Goal: Task Accomplishment & Management: Use online tool/utility

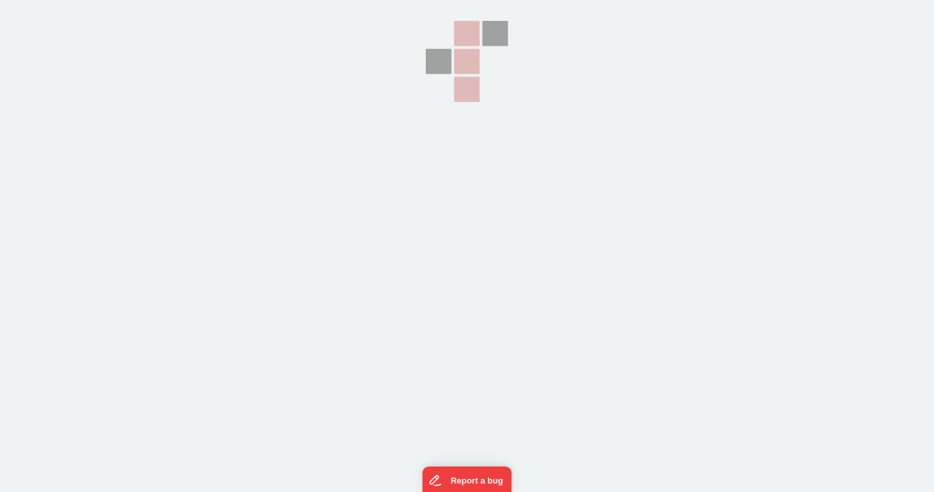
click at [586, 226] on section at bounding box center [467, 123] width 934 height 246
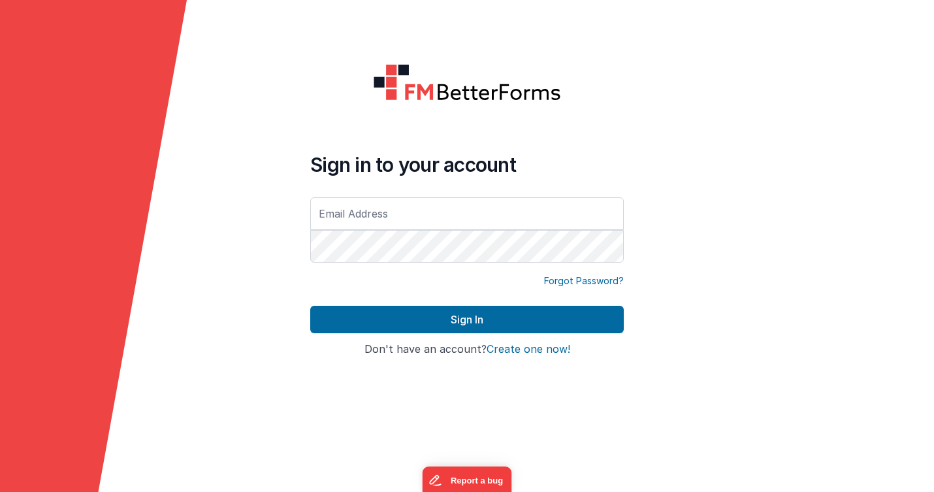
click at [589, 212] on input "text" at bounding box center [466, 213] width 313 height 33
click at [0, 491] on com-1password-button at bounding box center [0, 492] width 0 height 0
type input "dbareg@drivesavers.com"
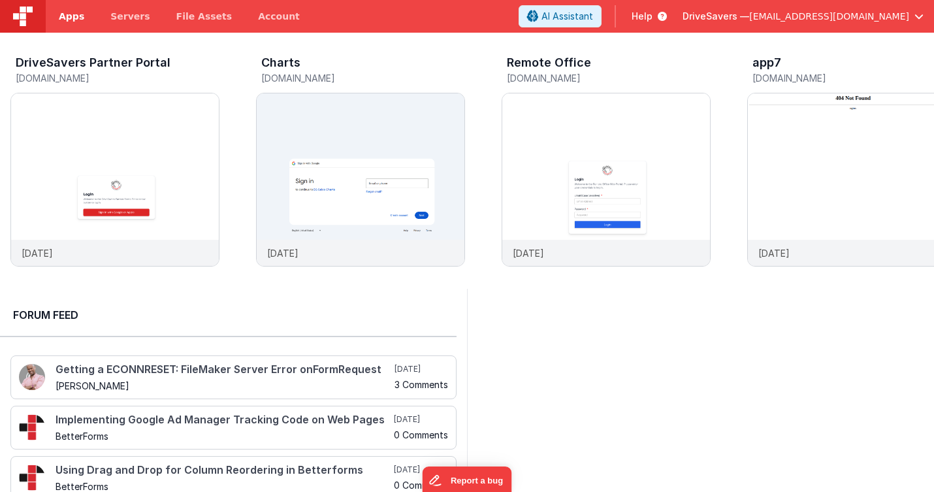
click at [76, 18] on span "Apps" at bounding box center [71, 16] width 25 height 13
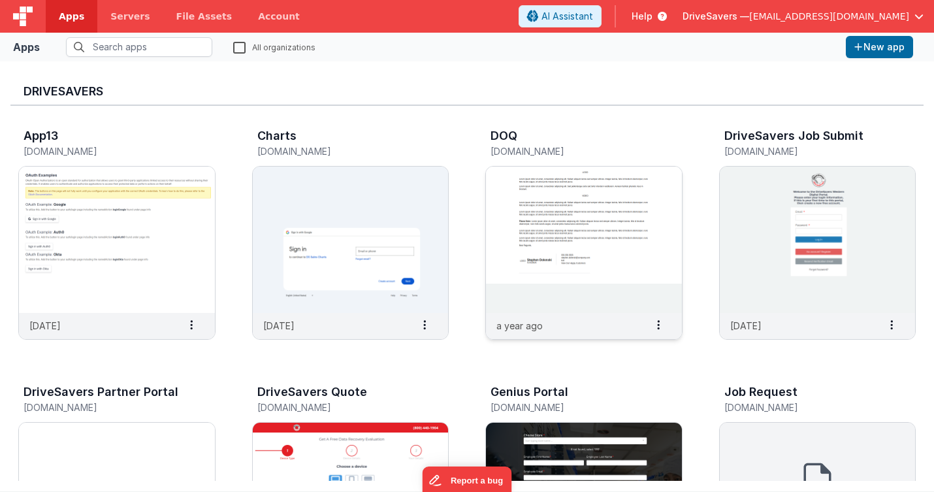
click at [499, 138] on h3 "DOQ" at bounding box center [503, 135] width 27 height 13
click at [533, 207] on img at bounding box center [584, 240] width 196 height 146
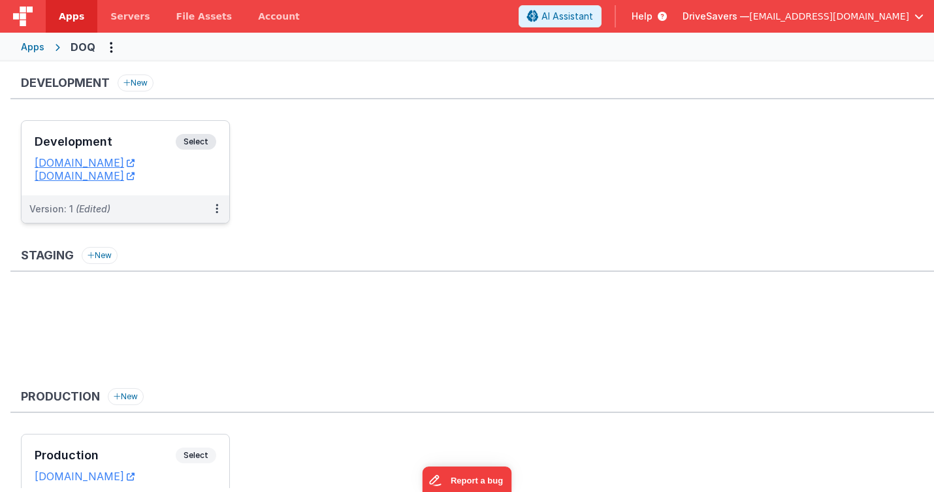
click at [199, 142] on span "Select" at bounding box center [196, 142] width 40 height 16
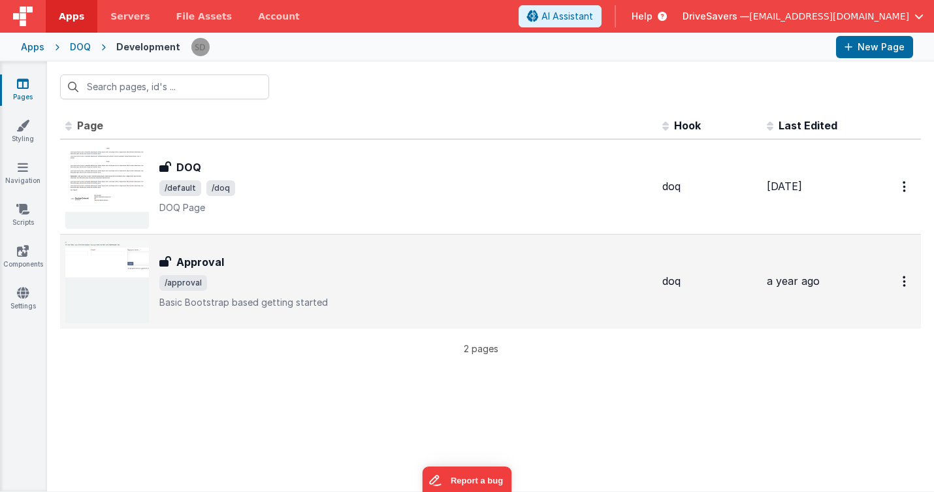
click at [187, 261] on h3 "Approval" at bounding box center [200, 262] width 48 height 16
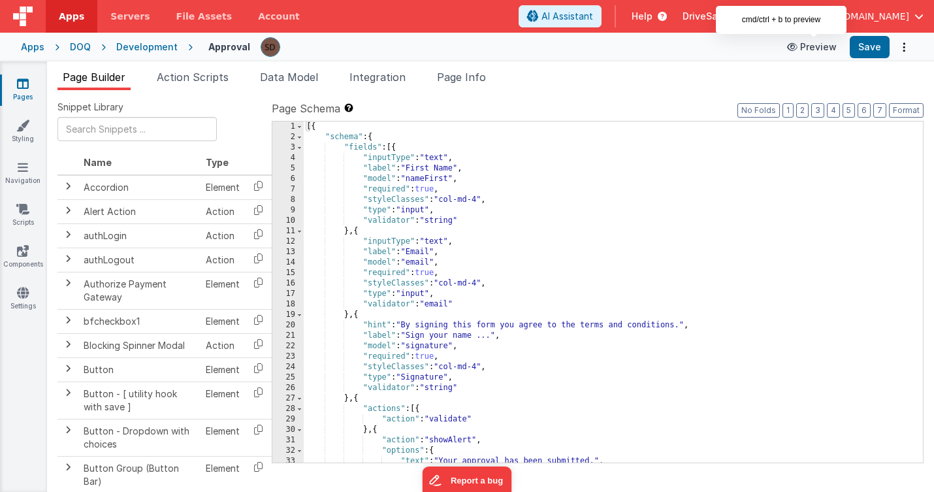
click at [813, 51] on button "Preview" at bounding box center [811, 47] width 65 height 21
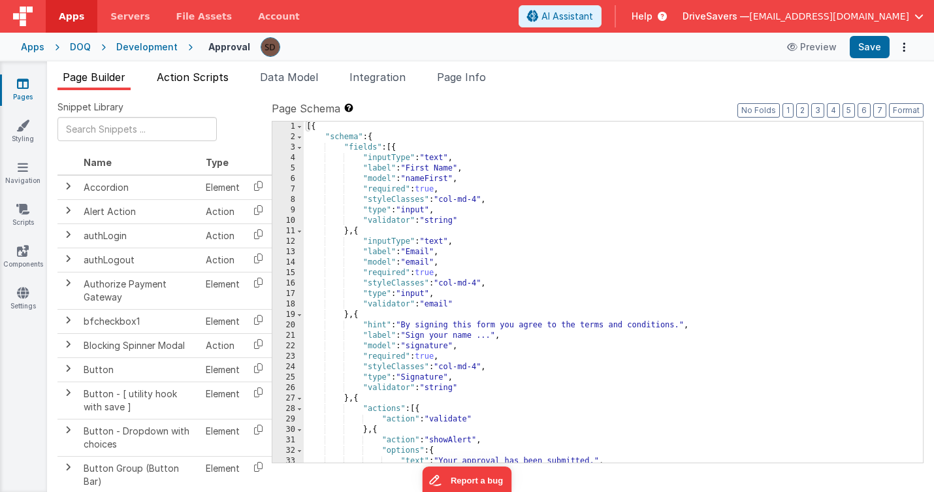
click at [203, 78] on span "Action Scripts" at bounding box center [193, 77] width 72 height 13
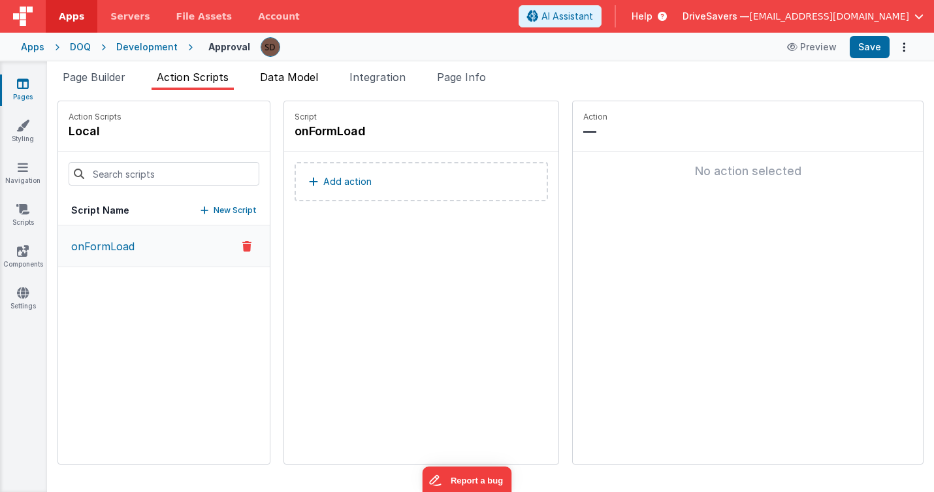
click at [287, 79] on span "Data Model" at bounding box center [289, 77] width 58 height 13
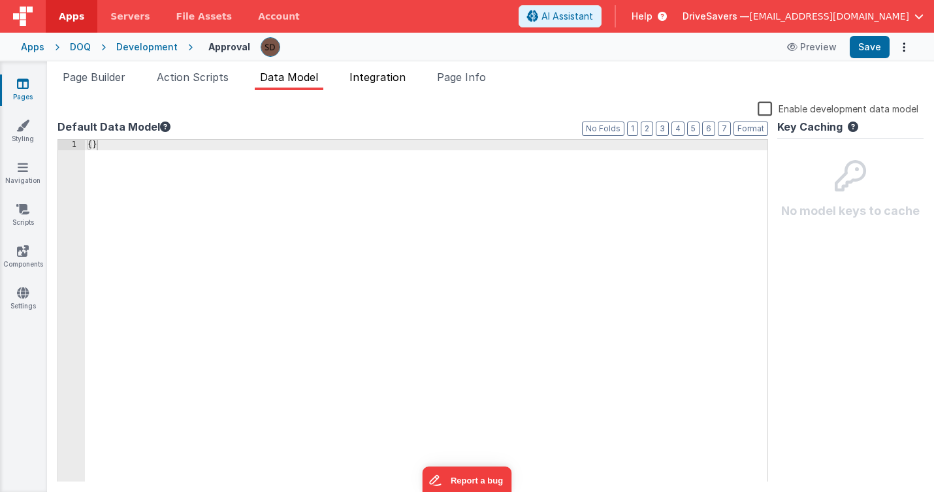
click at [387, 76] on span "Integration" at bounding box center [377, 77] width 56 height 13
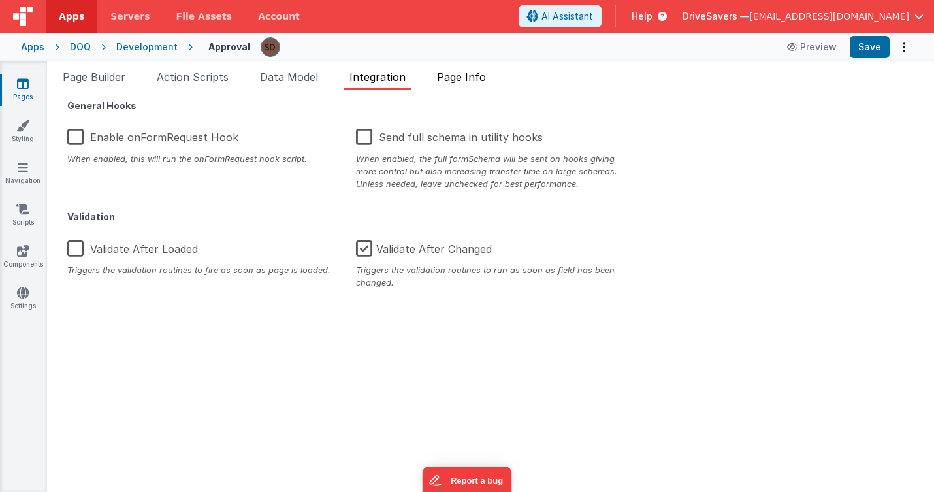
click at [454, 84] on li "Page Info" at bounding box center [461, 79] width 59 height 21
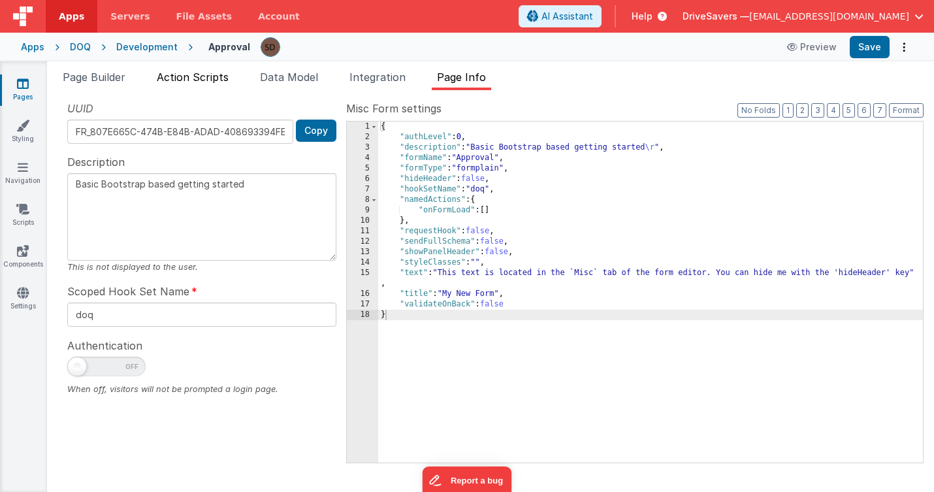
click at [166, 78] on span "Action Scripts" at bounding box center [193, 77] width 72 height 13
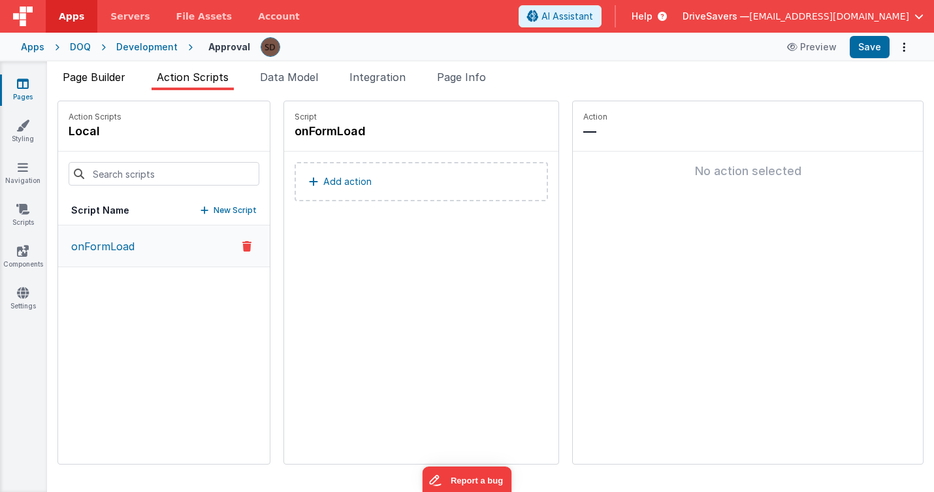
click at [105, 81] on span "Page Builder" at bounding box center [94, 77] width 63 height 13
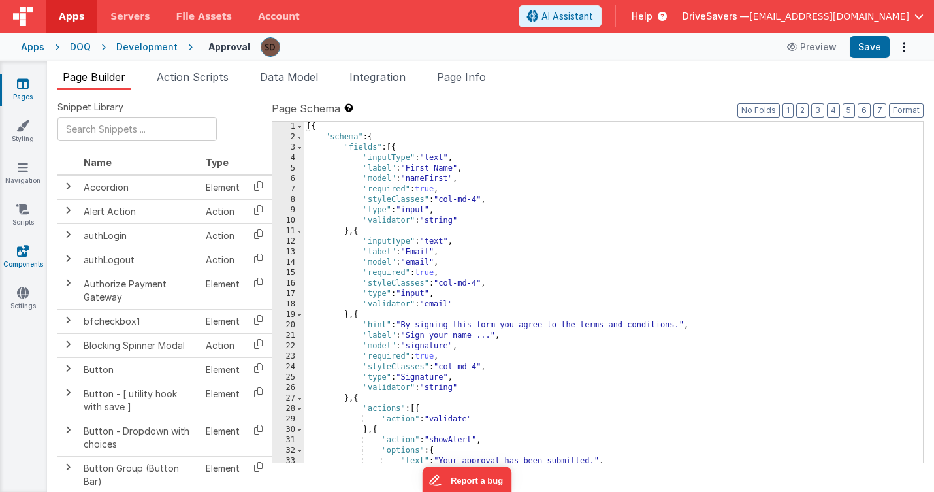
click at [18, 251] on icon at bounding box center [23, 250] width 12 height 13
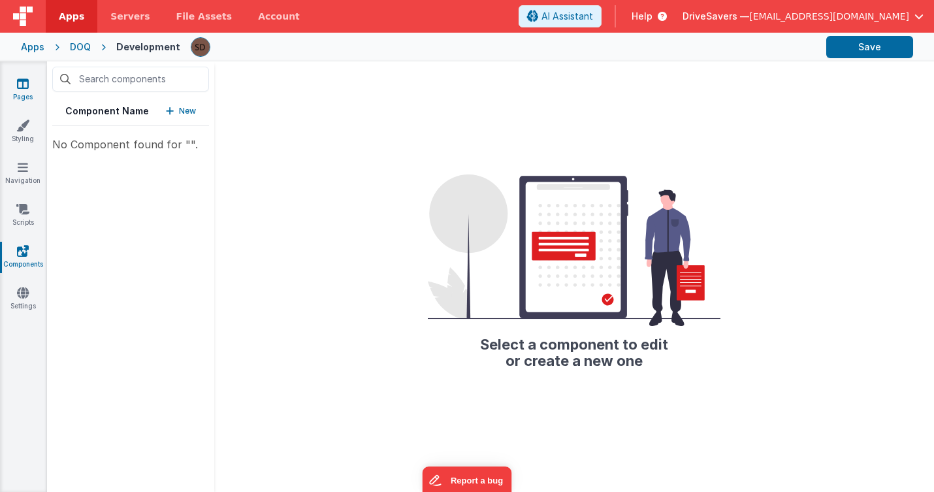
click at [30, 86] on link "Pages" at bounding box center [22, 90] width 47 height 26
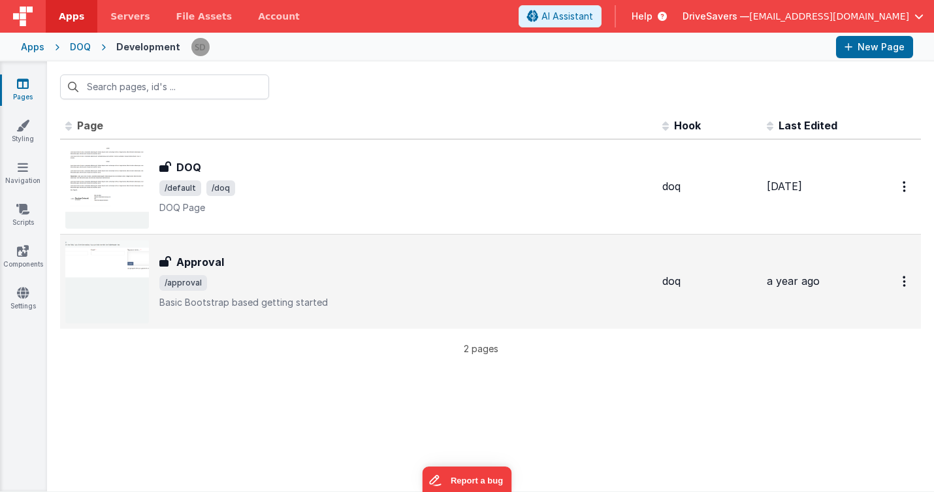
click at [164, 259] on icon at bounding box center [165, 261] width 12 height 10
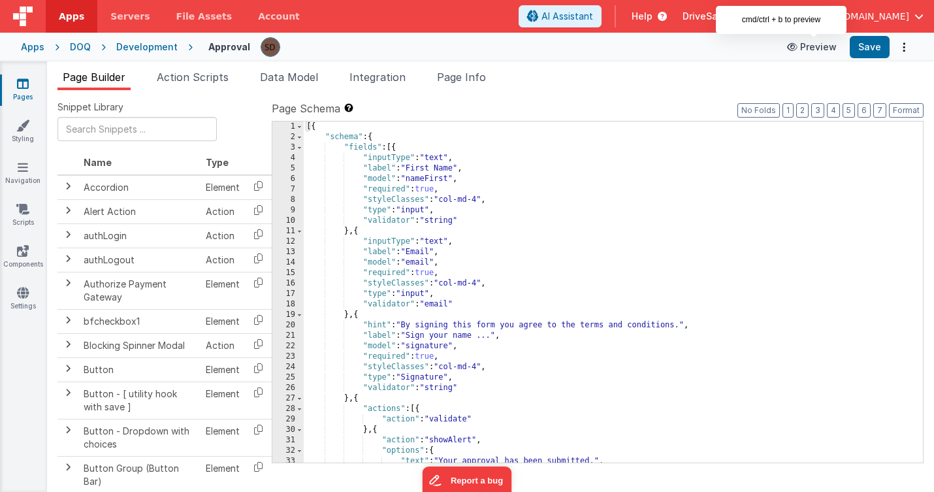
click at [811, 46] on button "Preview" at bounding box center [811, 47] width 65 height 21
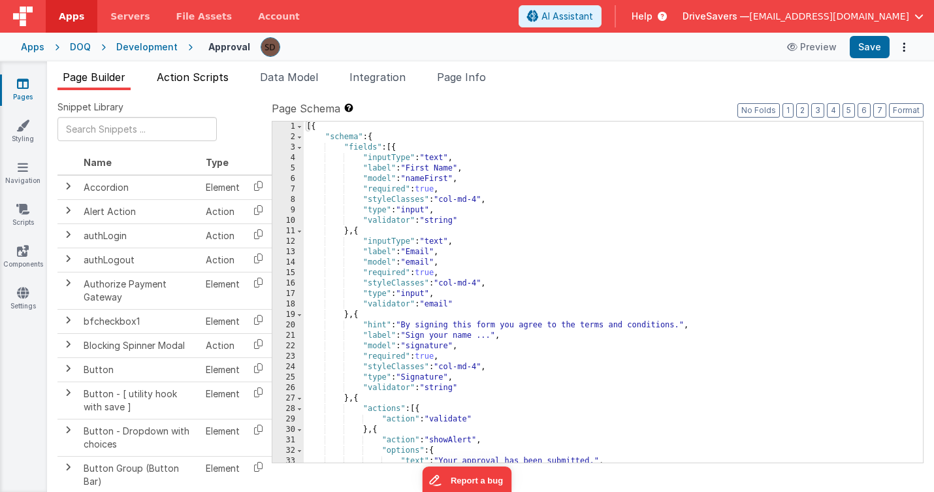
click at [176, 86] on li "Action Scripts" at bounding box center [193, 79] width 82 height 21
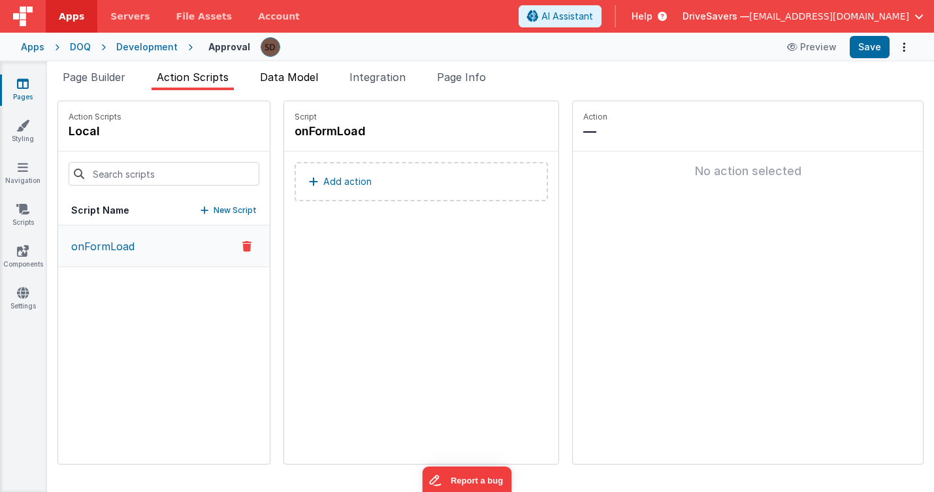
click at [282, 85] on li "Data Model" at bounding box center [289, 79] width 69 height 21
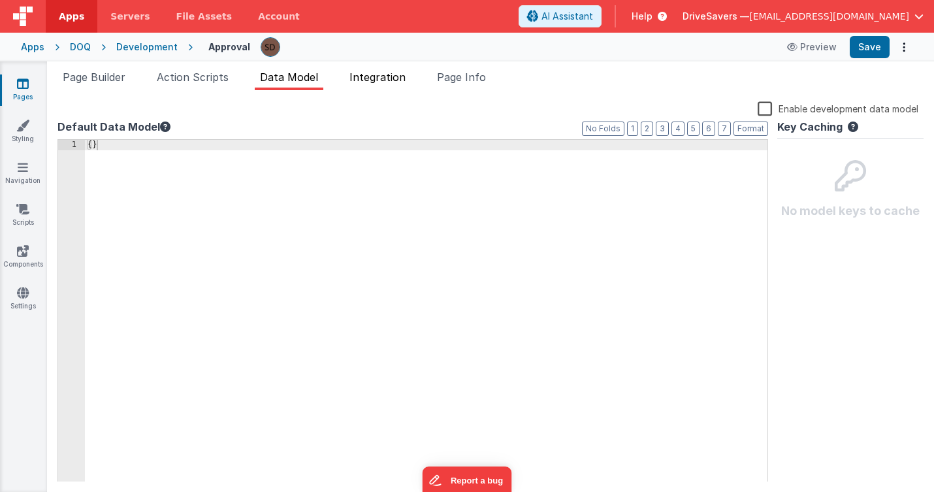
click at [384, 81] on span "Integration" at bounding box center [377, 77] width 56 height 13
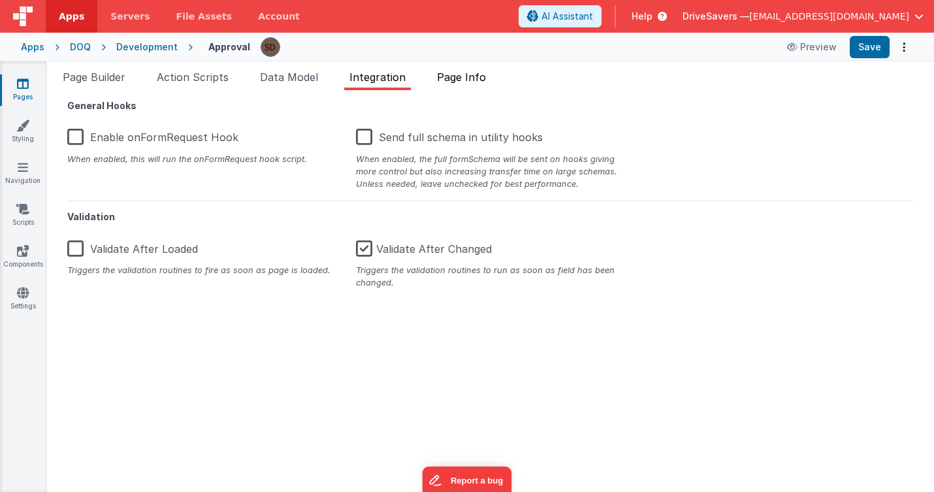
click at [438, 81] on li "Page Info" at bounding box center [461, 79] width 59 height 21
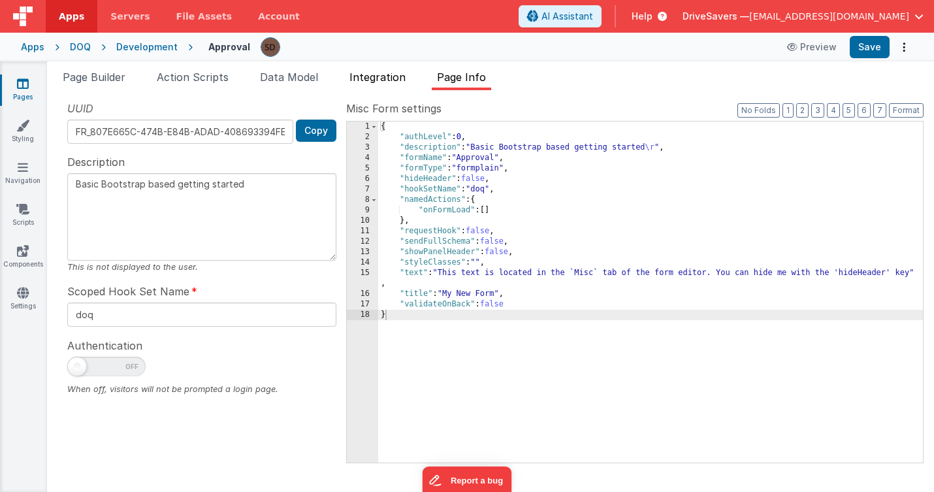
click at [382, 82] on span "Integration" at bounding box center [377, 77] width 56 height 13
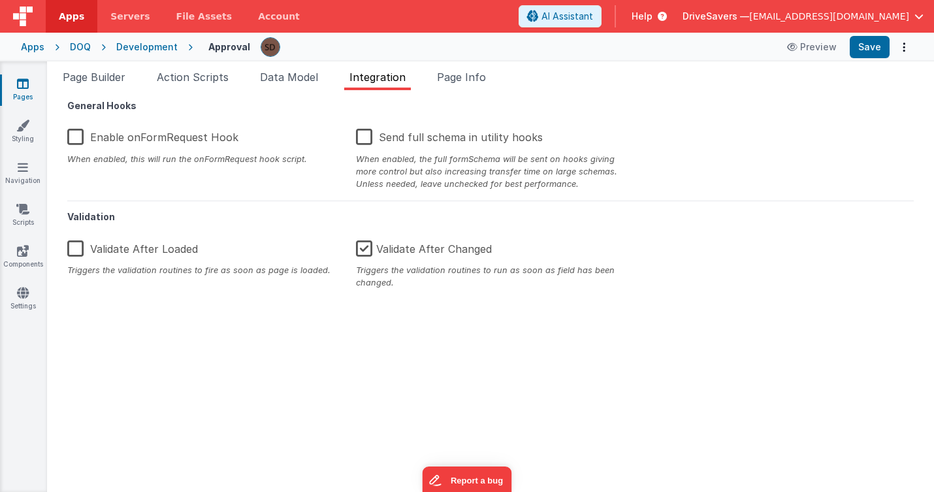
click at [424, 82] on ul "Page Builder Action Scripts Data Model Integration Page Info" at bounding box center [490, 79] width 887 height 21
click at [445, 84] on li "Page Info" at bounding box center [461, 79] width 59 height 21
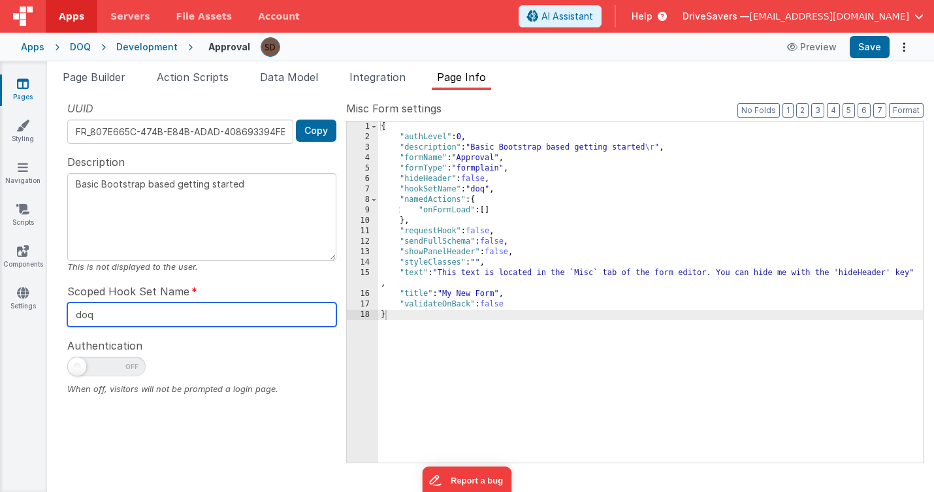
click at [82, 321] on input "doq" at bounding box center [201, 314] width 269 height 24
click at [145, 310] on input "doq" at bounding box center [201, 314] width 269 height 24
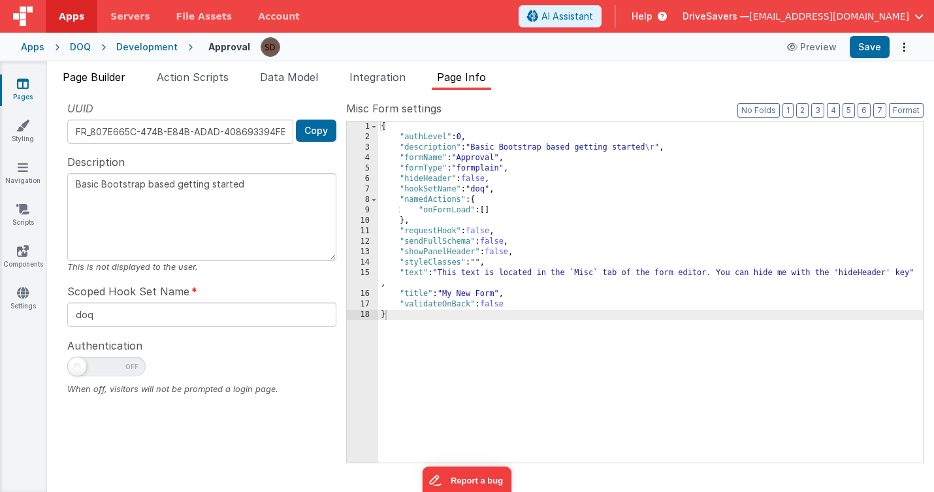
click at [96, 80] on span "Page Builder" at bounding box center [94, 77] width 63 height 13
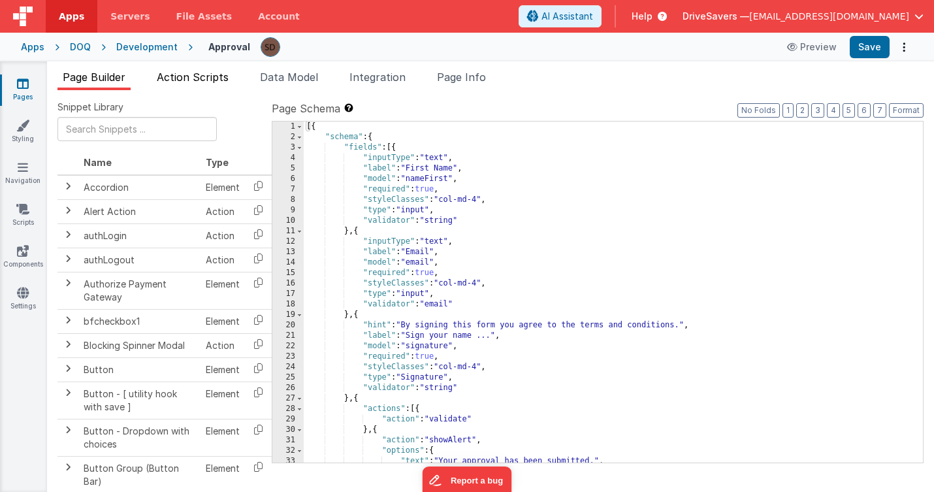
click at [203, 78] on span "Action Scripts" at bounding box center [193, 77] width 72 height 13
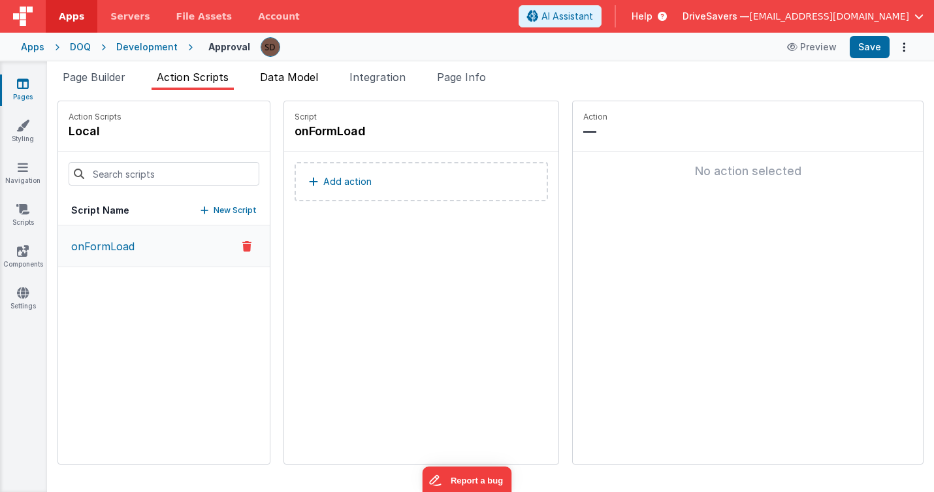
click at [308, 88] on li "Data Model" at bounding box center [289, 79] width 69 height 21
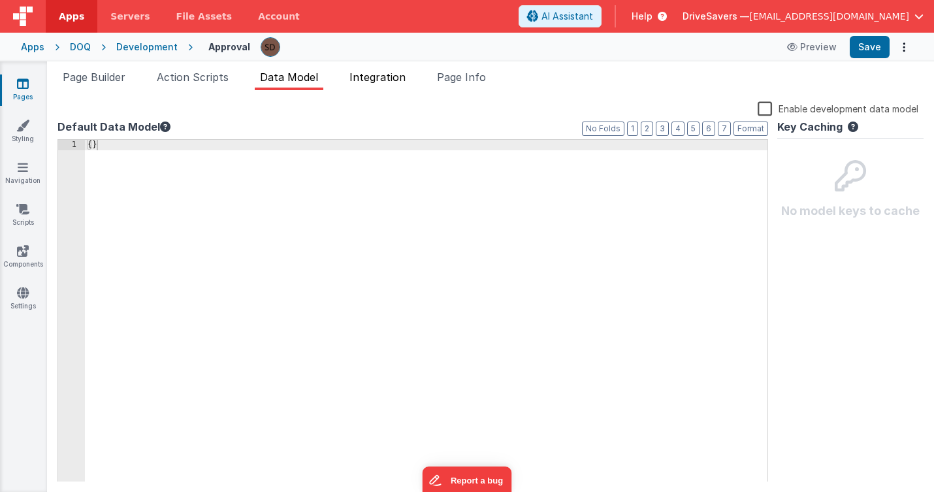
click at [375, 88] on li "Integration" at bounding box center [377, 79] width 67 height 21
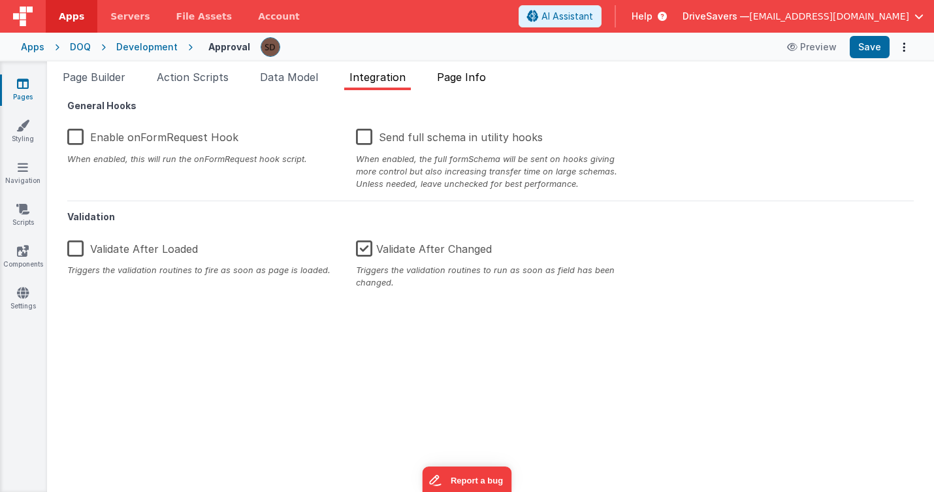
click at [452, 79] on span "Page Info" at bounding box center [461, 77] width 49 height 13
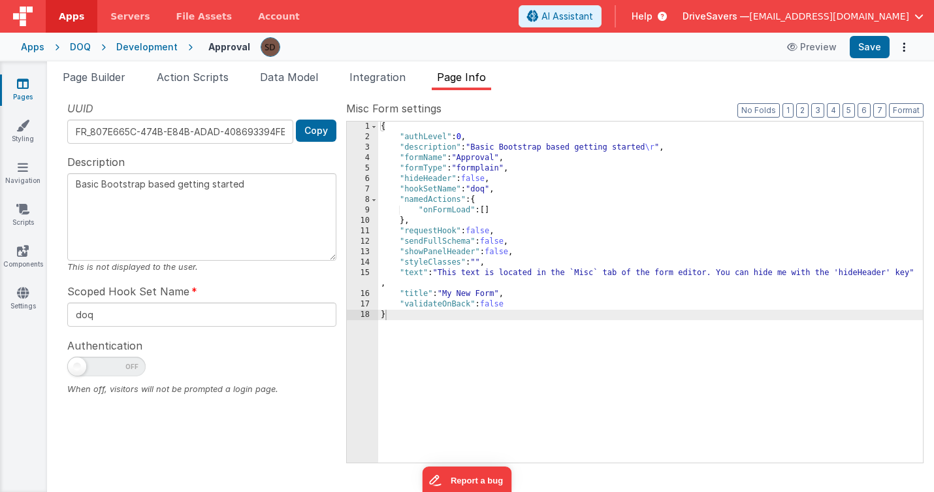
click at [37, 51] on div "Apps" at bounding box center [33, 46] width 24 height 13
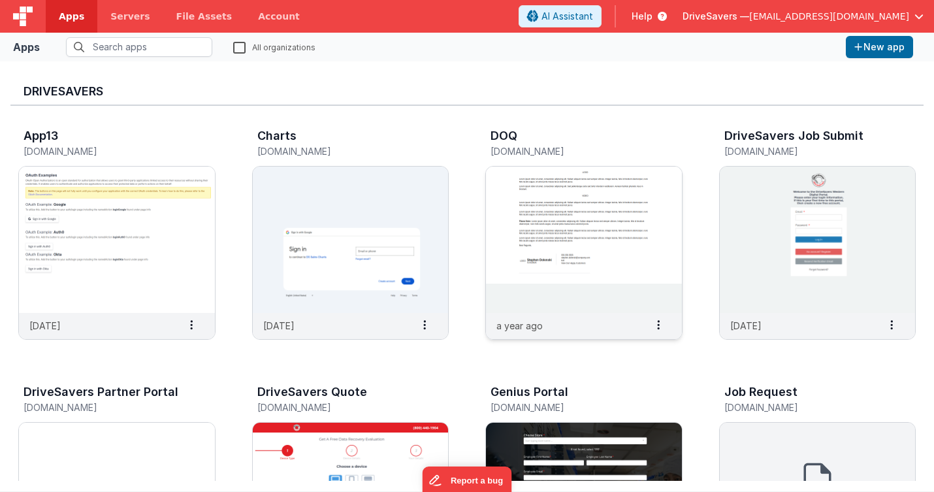
click at [485, 133] on div "DOQ doq.fmbetterforms.com" at bounding box center [583, 145] width 197 height 42
click at [509, 135] on h3 "DOQ" at bounding box center [503, 135] width 27 height 13
click at [503, 189] on img at bounding box center [584, 240] width 196 height 146
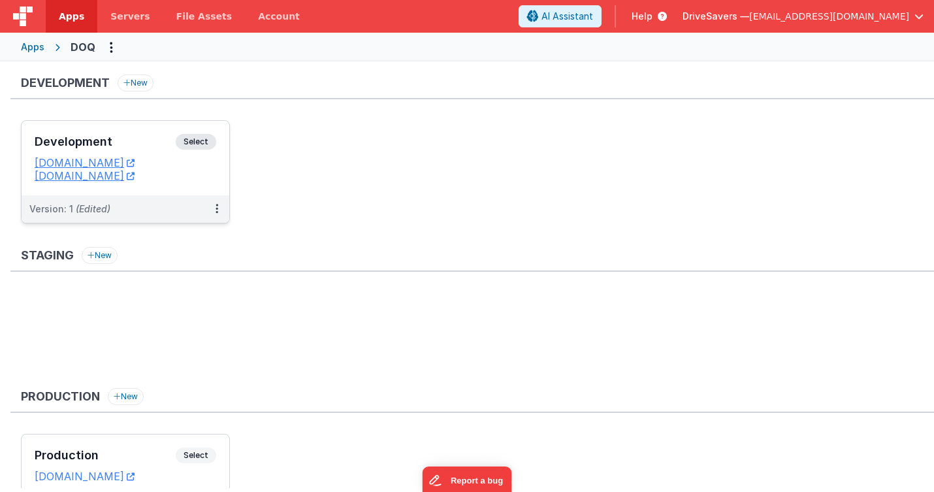
click at [206, 139] on span "Select" at bounding box center [196, 142] width 40 height 16
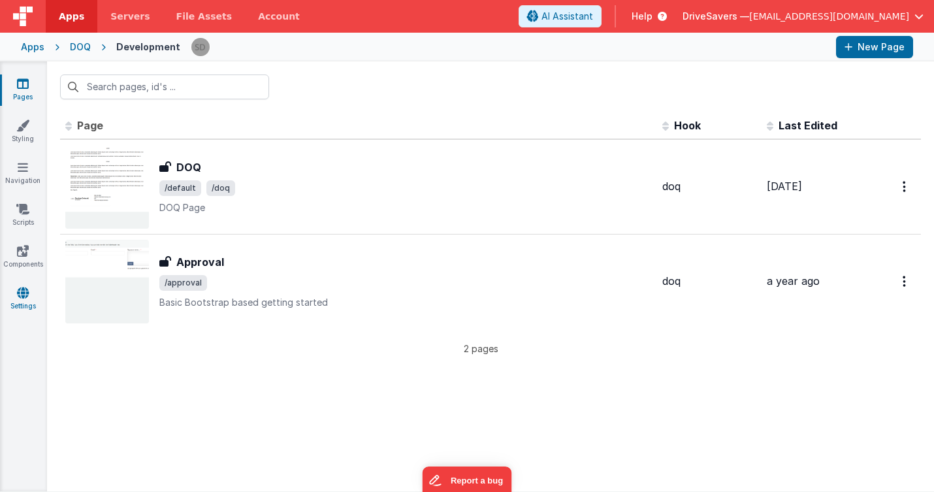
click at [23, 300] on link "Settings" at bounding box center [22, 299] width 47 height 26
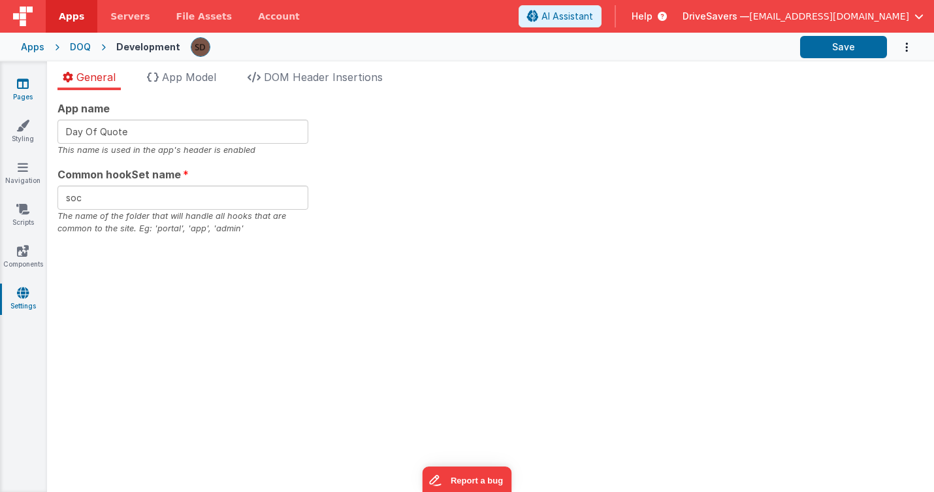
click at [22, 88] on icon at bounding box center [23, 83] width 12 height 13
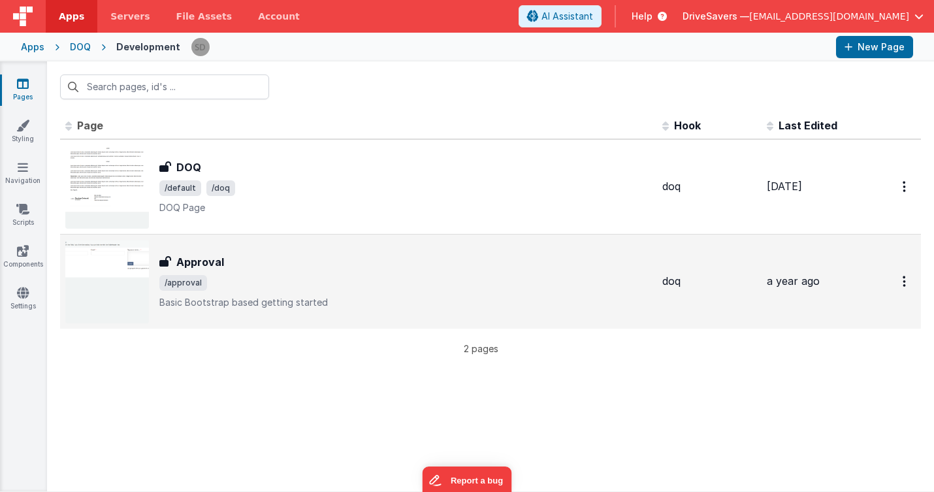
click at [112, 274] on img at bounding box center [107, 282] width 84 height 84
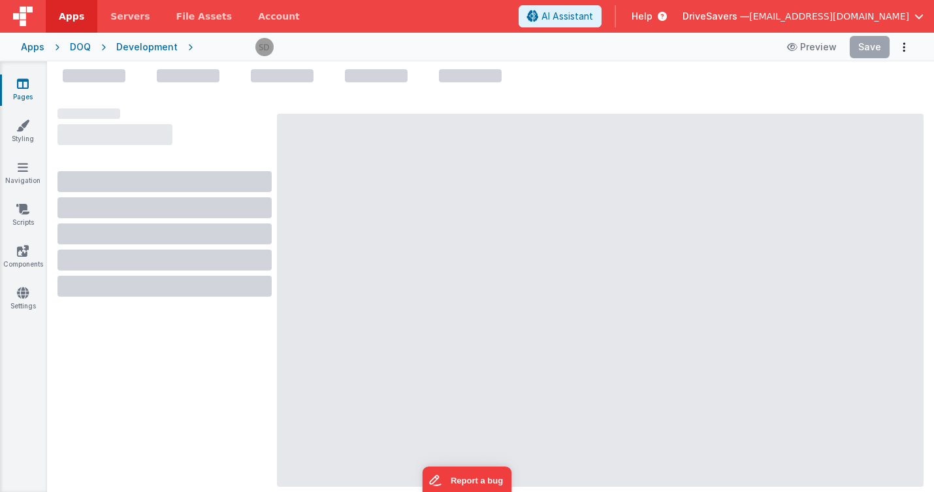
click at [112, 274] on div at bounding box center [164, 210] width 214 height 172
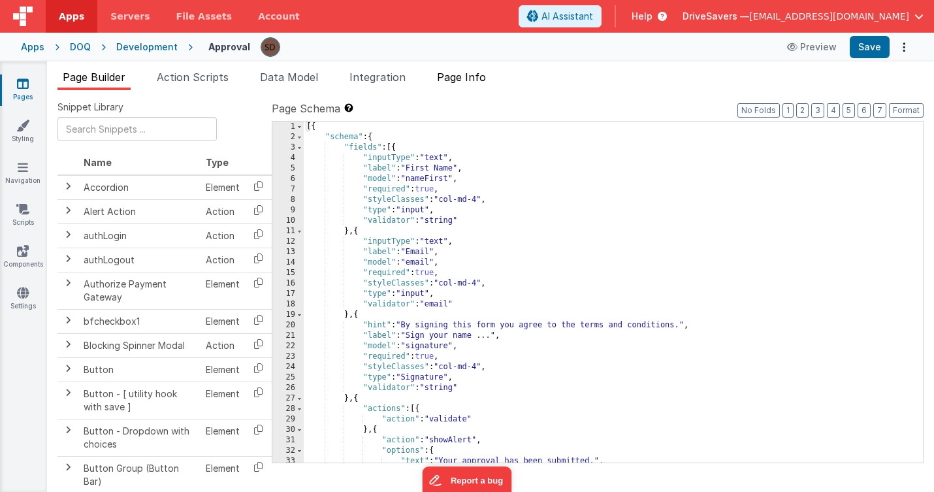
click at [441, 83] on span "Page Info" at bounding box center [461, 77] width 49 height 13
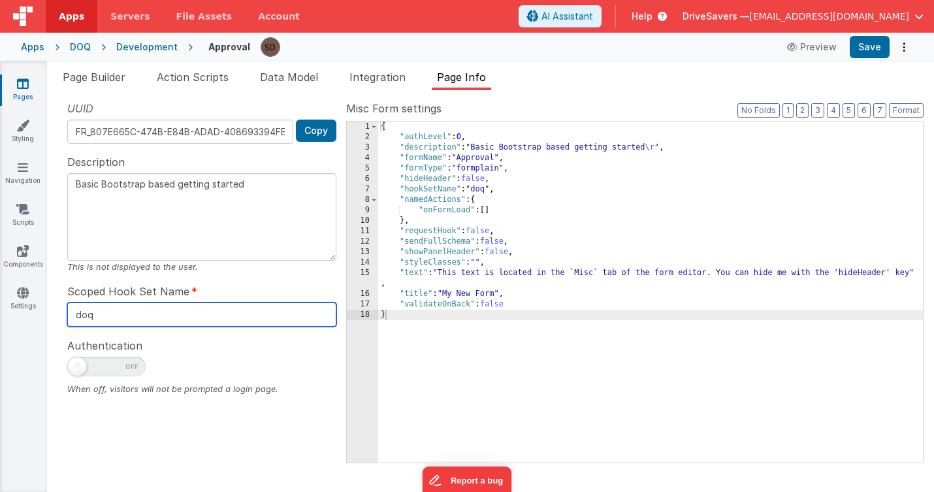
click at [207, 313] on input "doq" at bounding box center [201, 314] width 269 height 24
type textarea "Basic Bootstrap based getting started"
type input "doqs"
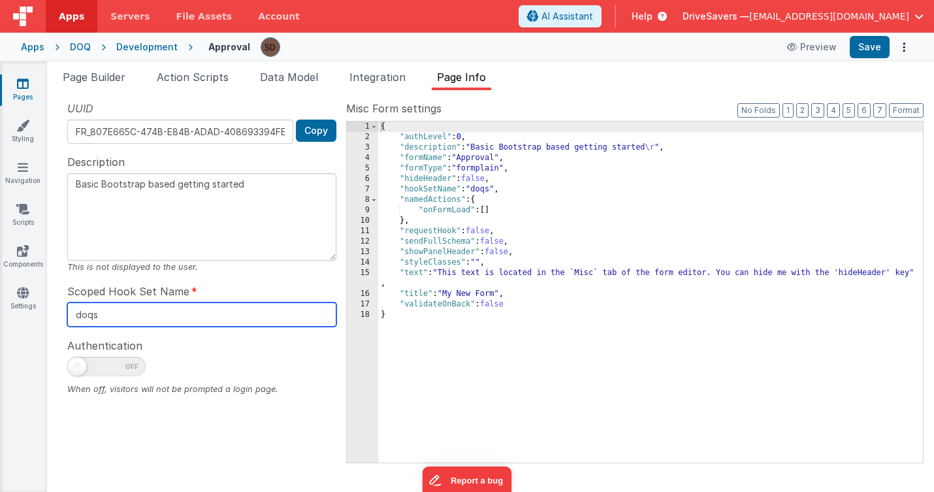
type textarea "Basic Bootstrap based getting started"
type input "doq"
type textarea "Basic Bootstrap based getting started"
type input "do"
type textarea "Basic Bootstrap based getting started"
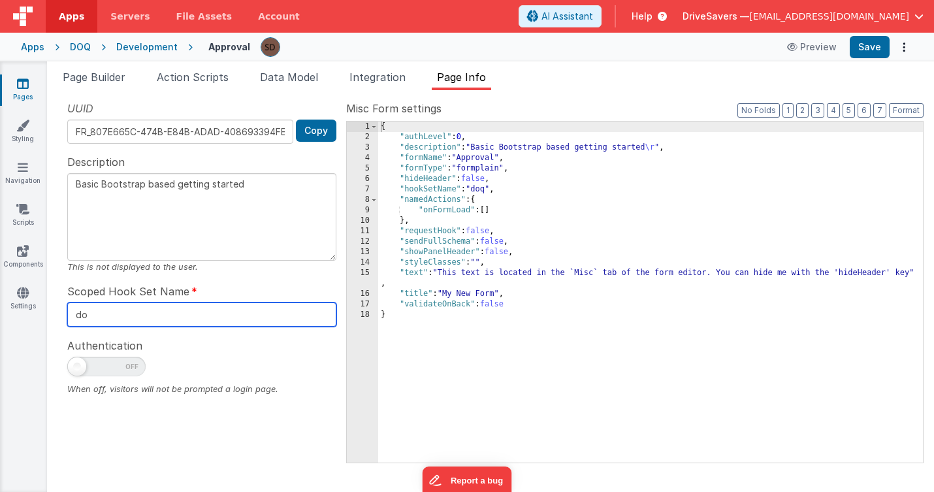
type input "d"
type textarea "Basic Bootstrap based getting started"
type input "a"
type textarea "Basic Bootstrap based getting started"
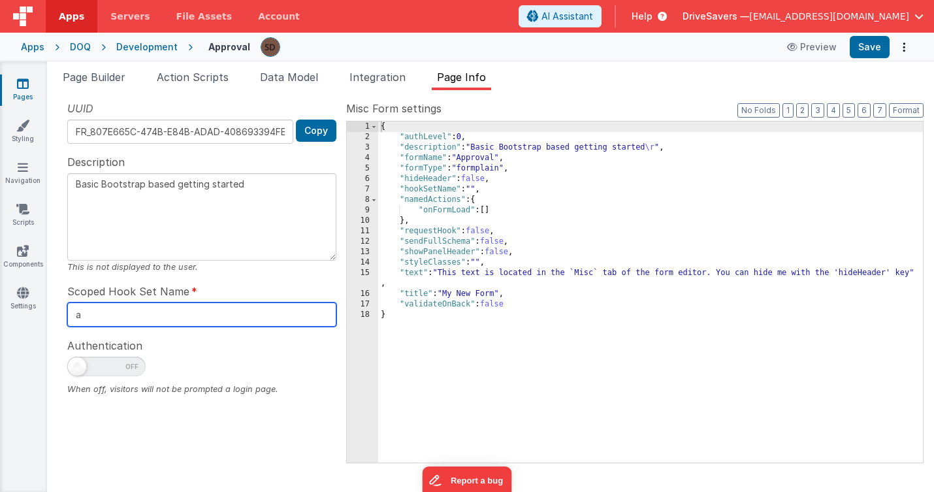
type input "ap"
type textarea "Basic Bootstrap based getting started"
type input "app"
type textarea "Basic Bootstrap based getting started"
type input "appr"
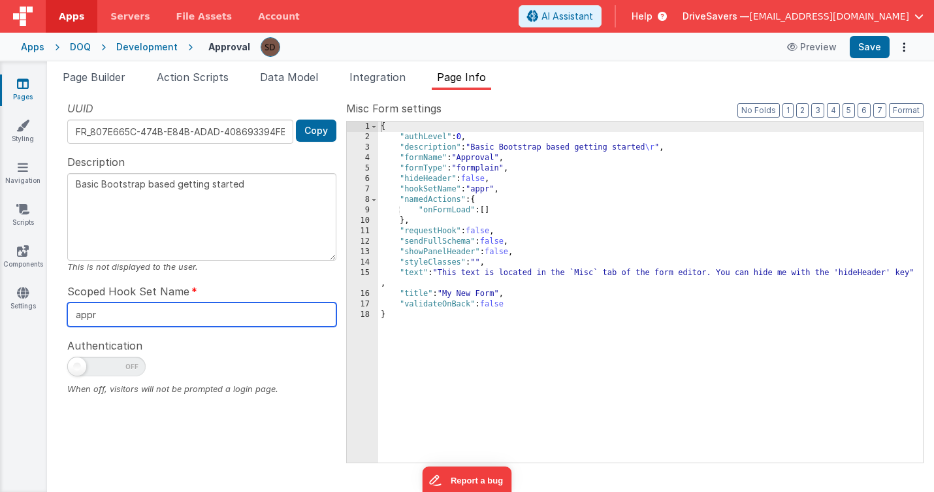
type textarea "Basic Bootstrap based getting started"
type input "appra"
type textarea "Basic Bootstrap based getting started"
type input "appral"
type textarea "Basic Bootstrap based getting started"
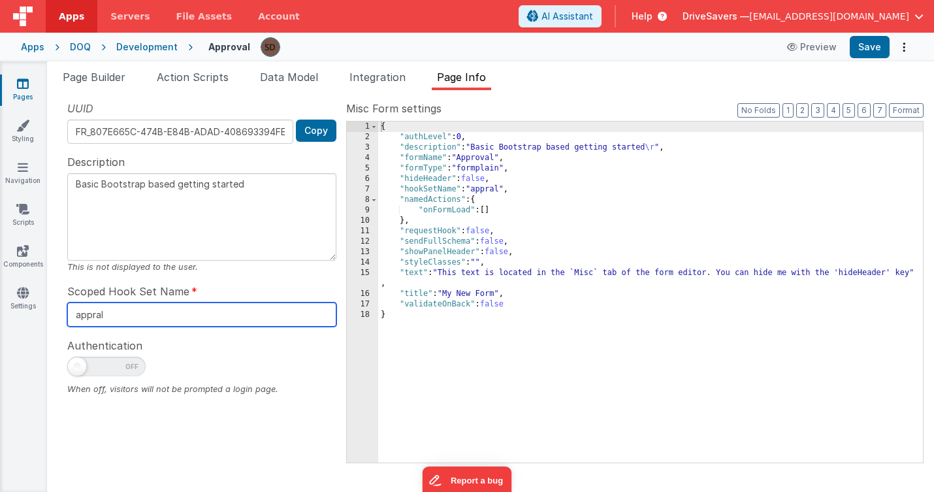
type input "a"
type textarea "Basic Bootstrap based getting started"
type input "ap"
type textarea "Basic Bootstrap based getting started"
type input "app"
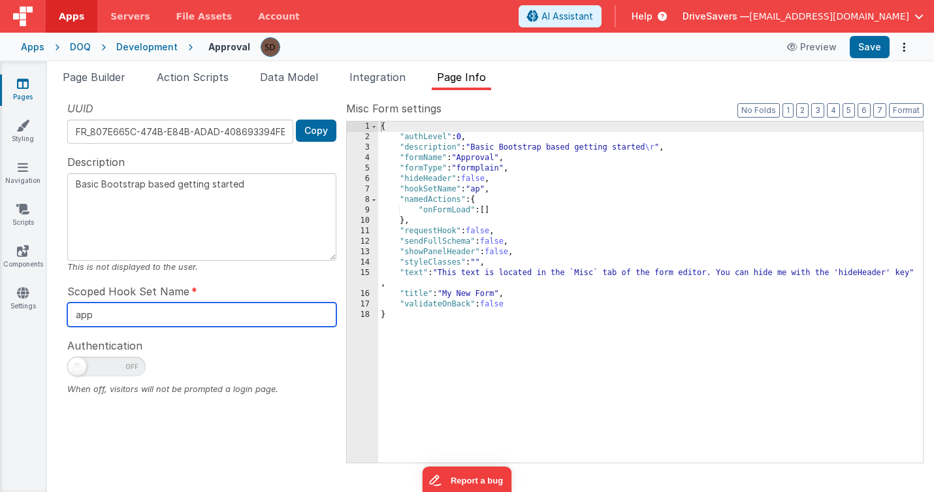
type textarea "Basic Bootstrap based getting started"
type input "appr"
type textarea "Basic Bootstrap based getting started"
type input "appro"
type textarea "Basic Bootstrap based getting started"
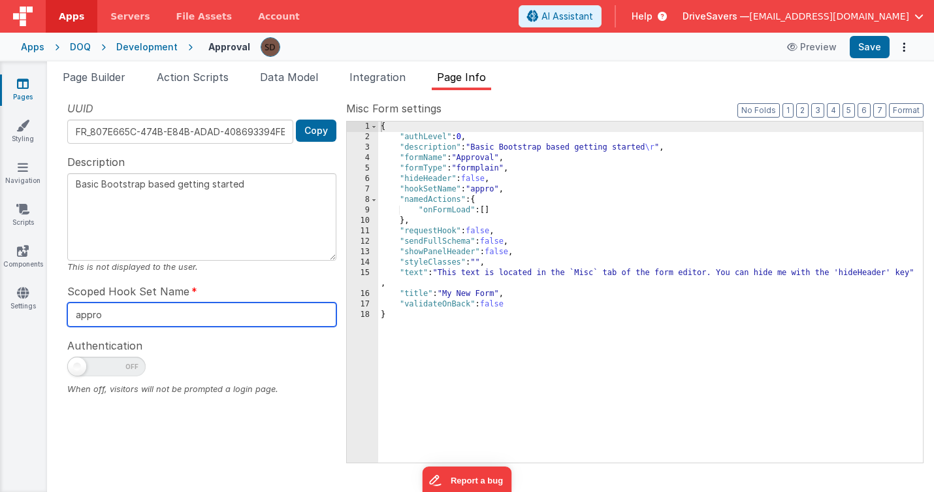
type input "approv"
type textarea "Basic Bootstrap based getting started"
type input "approva"
type textarea "Basic Bootstrap based getting started"
type input "approval"
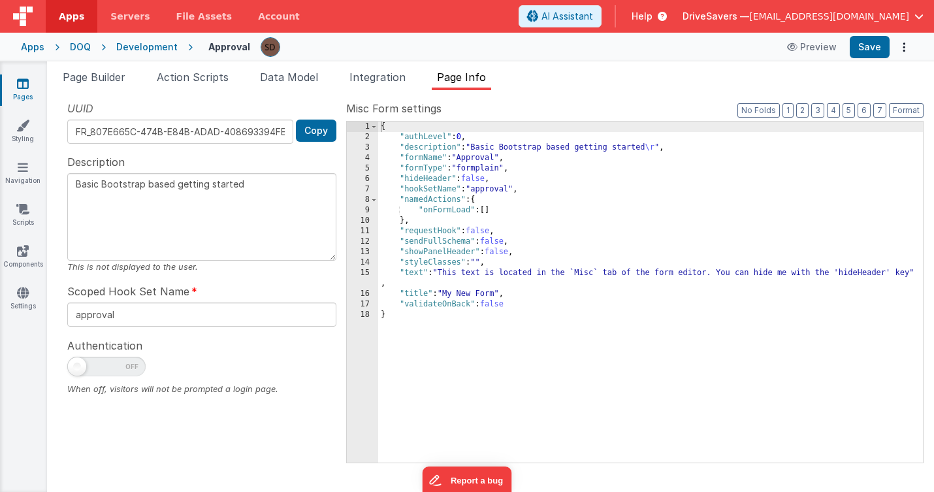
click at [300, 357] on div at bounding box center [201, 370] width 269 height 26
click at [871, 56] on button "Save" at bounding box center [870, 47] width 40 height 22
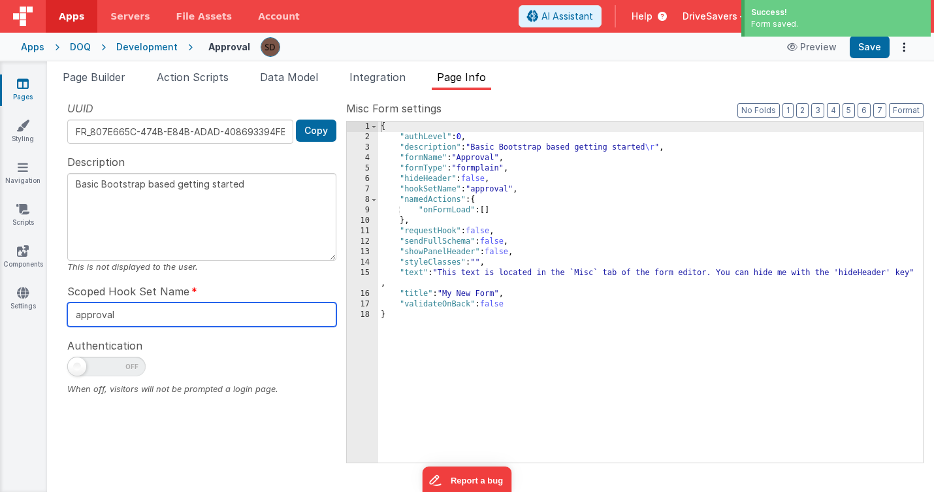
click at [204, 310] on input "approval" at bounding box center [201, 314] width 269 height 24
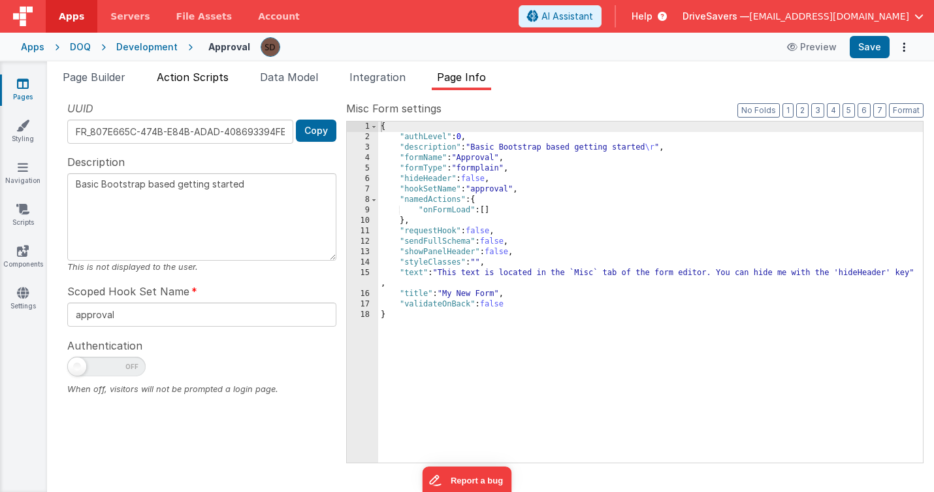
click at [211, 78] on span "Action Scripts" at bounding box center [193, 77] width 72 height 13
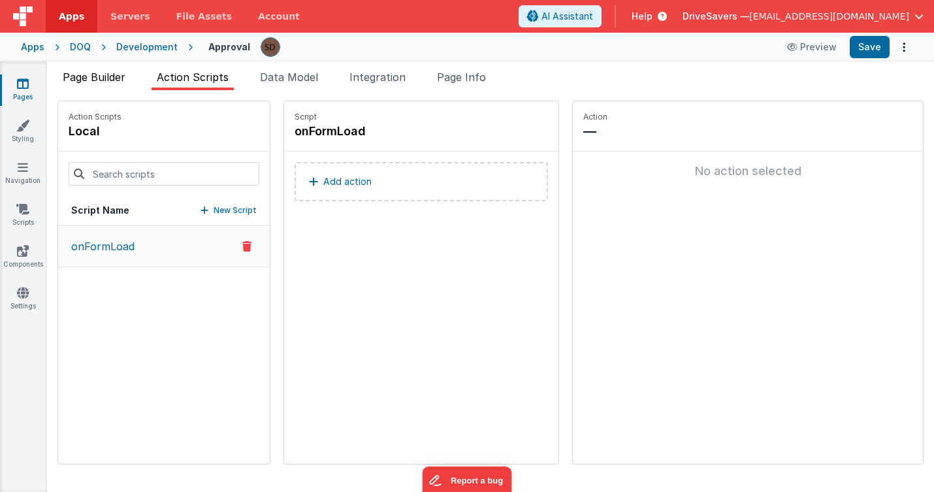
click at [103, 76] on span "Page Builder" at bounding box center [94, 77] width 63 height 13
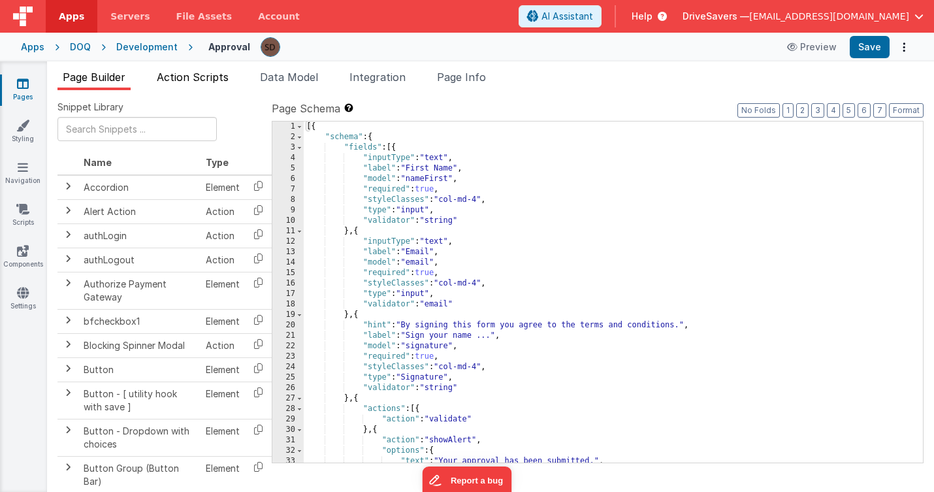
click at [212, 76] on span "Action Scripts" at bounding box center [193, 77] width 72 height 13
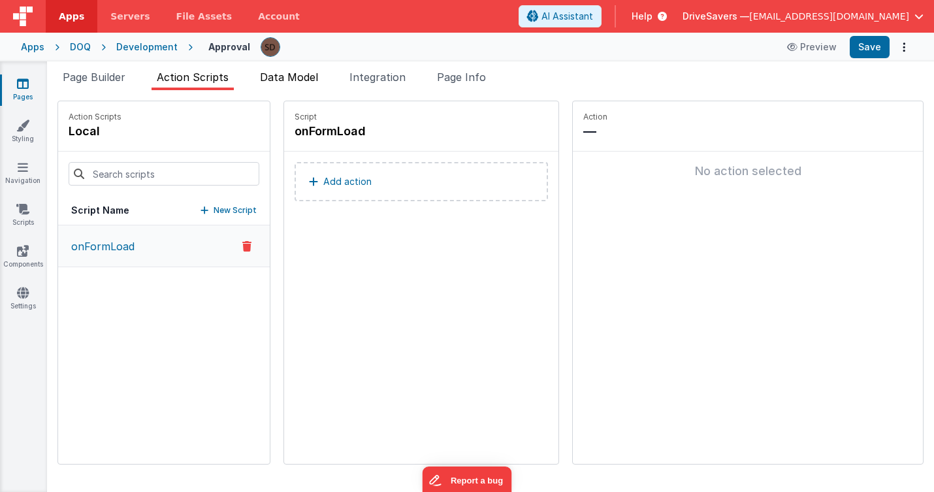
click at [297, 78] on span "Data Model" at bounding box center [289, 77] width 58 height 13
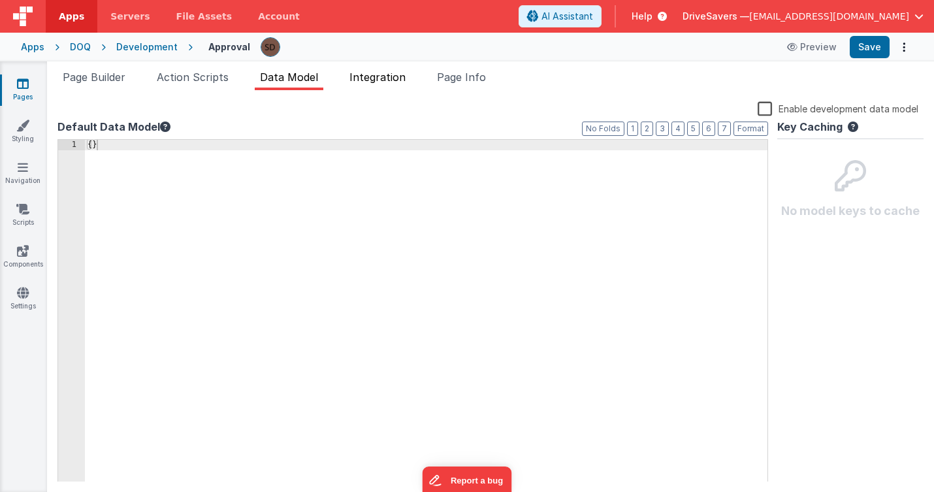
click at [355, 81] on span "Integration" at bounding box center [377, 77] width 56 height 13
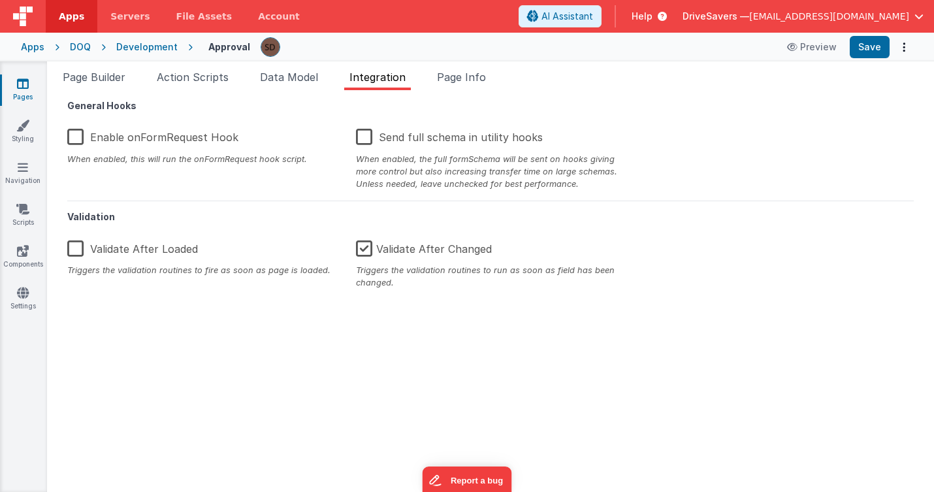
click at [222, 135] on label "Enable onFormRequest Hook" at bounding box center [152, 135] width 171 height 28
click at [0, 0] on input "Enable onFormRequest Hook" at bounding box center [0, 0] width 0 height 0
click at [860, 46] on button "Save" at bounding box center [870, 47] width 40 height 22
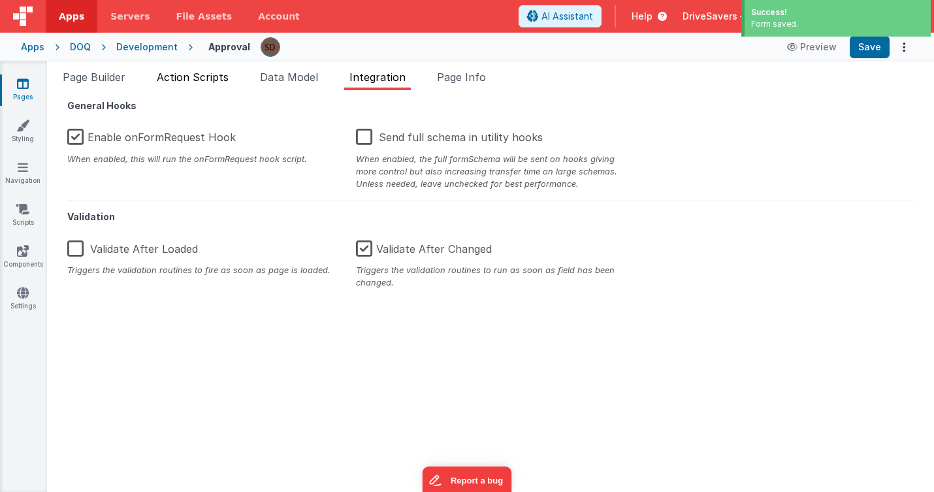
click at [221, 82] on span "Action Scripts" at bounding box center [193, 77] width 72 height 13
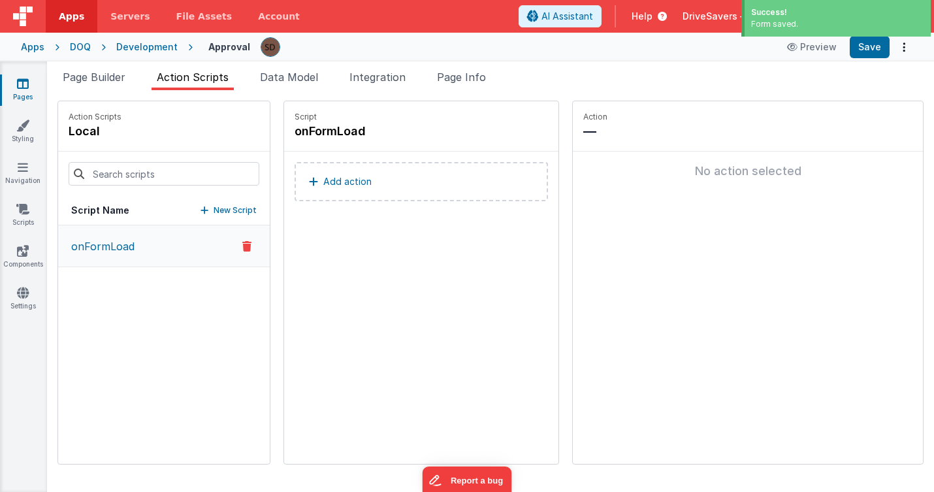
click at [223, 82] on span "Action Scripts" at bounding box center [193, 77] width 72 height 13
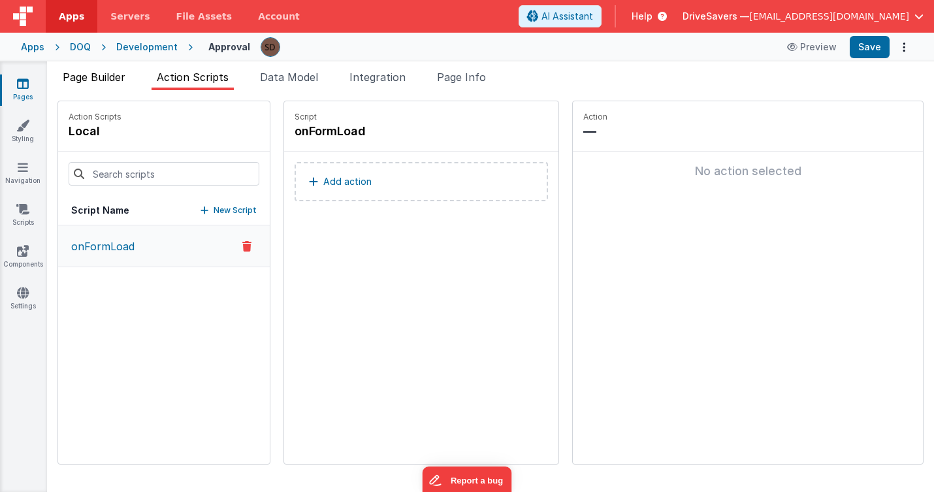
click at [82, 77] on span "Page Builder" at bounding box center [94, 77] width 63 height 13
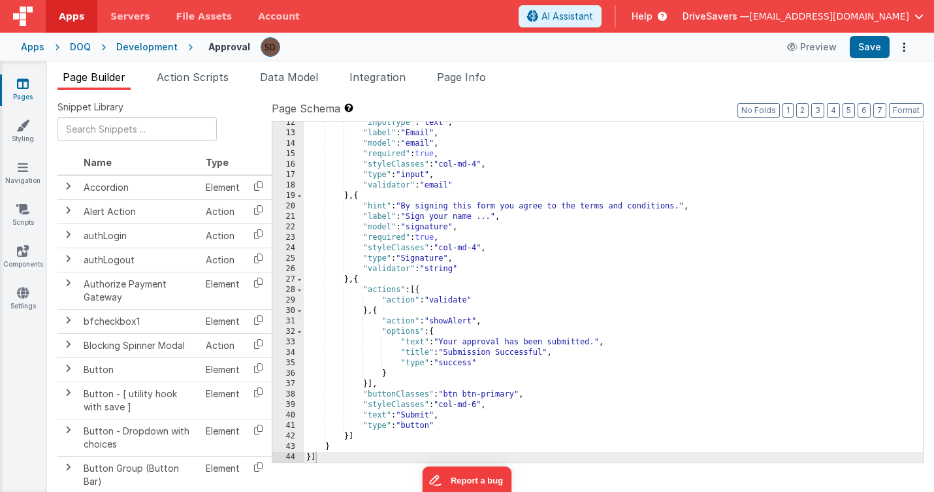
scroll to position [119, 0]
